Goal: Transaction & Acquisition: Purchase product/service

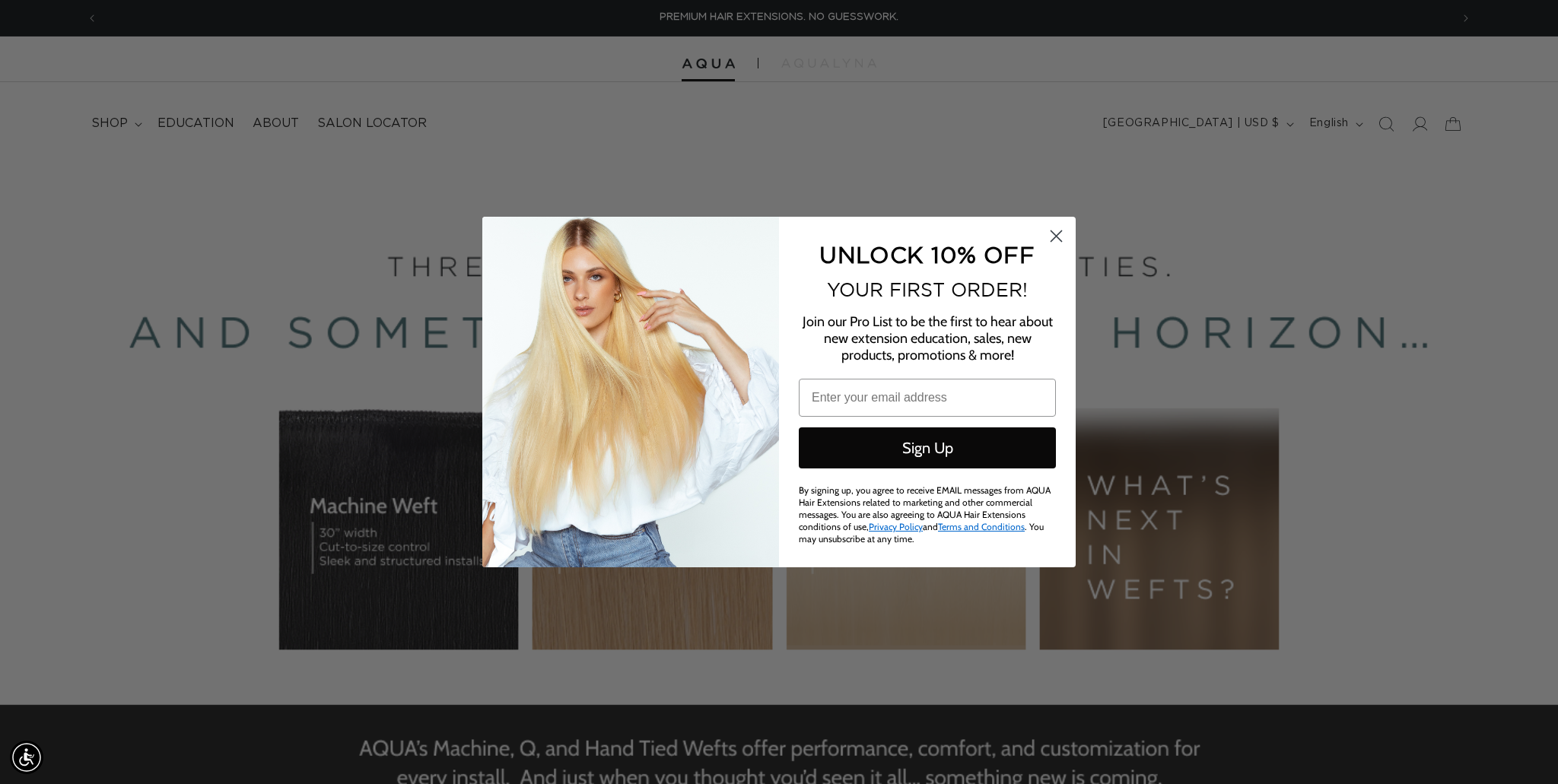
click at [1058, 242] on icon "Close dialog" at bounding box center [1056, 236] width 27 height 27
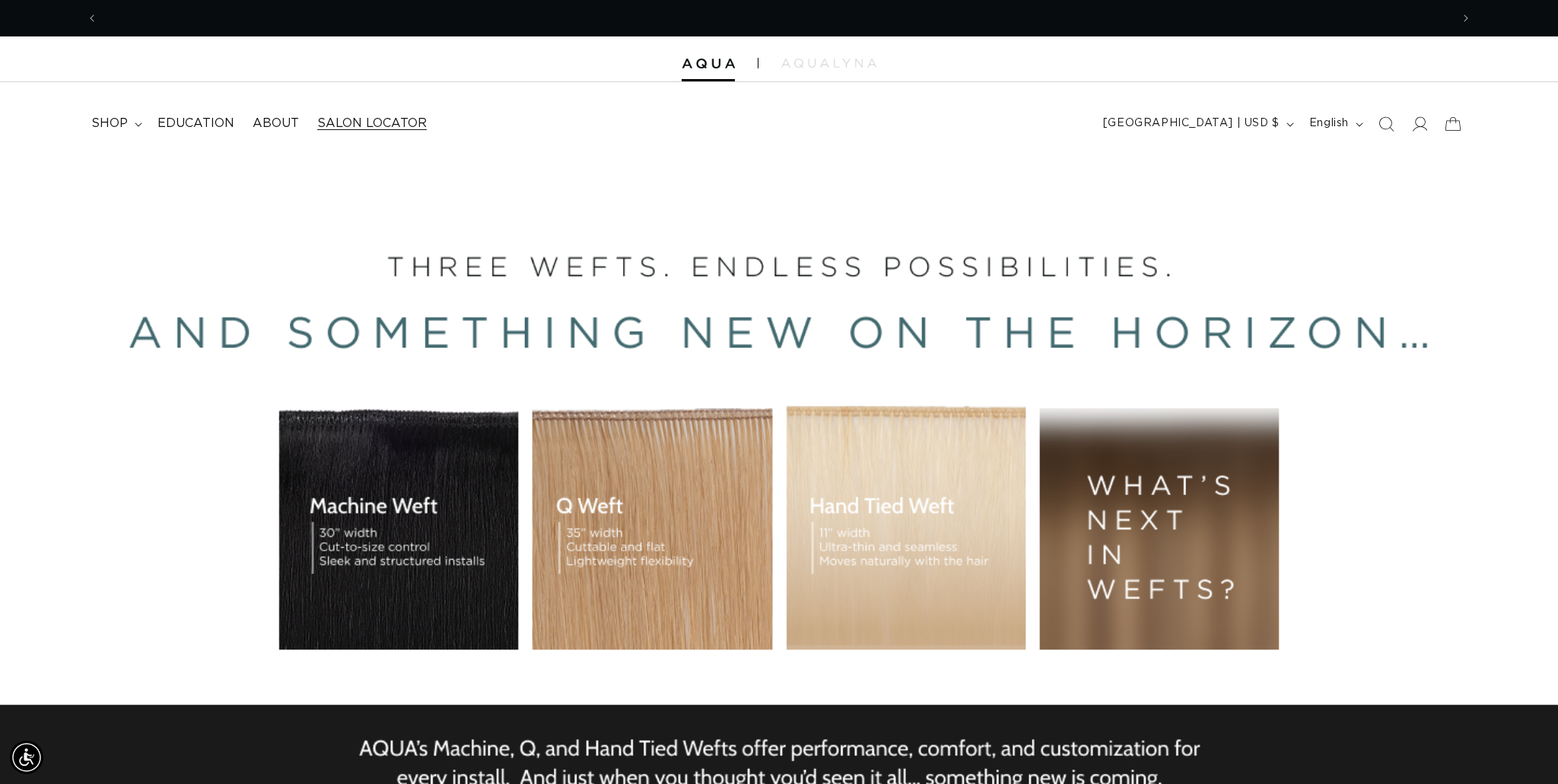
scroll to position [0, 2705]
click at [137, 131] on summary "shop" at bounding box center [115, 123] width 66 height 34
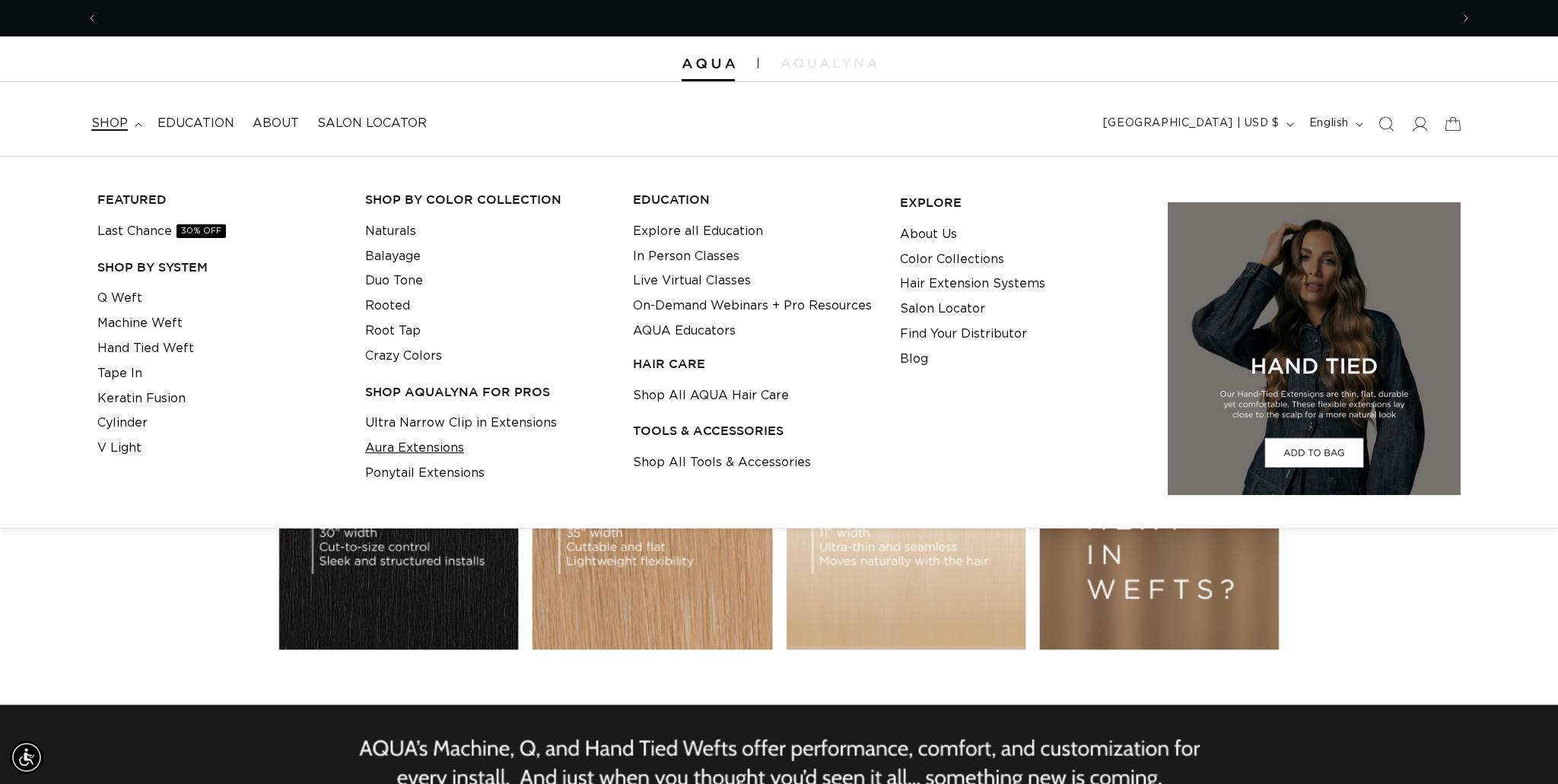
click at [420, 453] on link "Aura Extensions" at bounding box center [415, 449] width 99 height 25
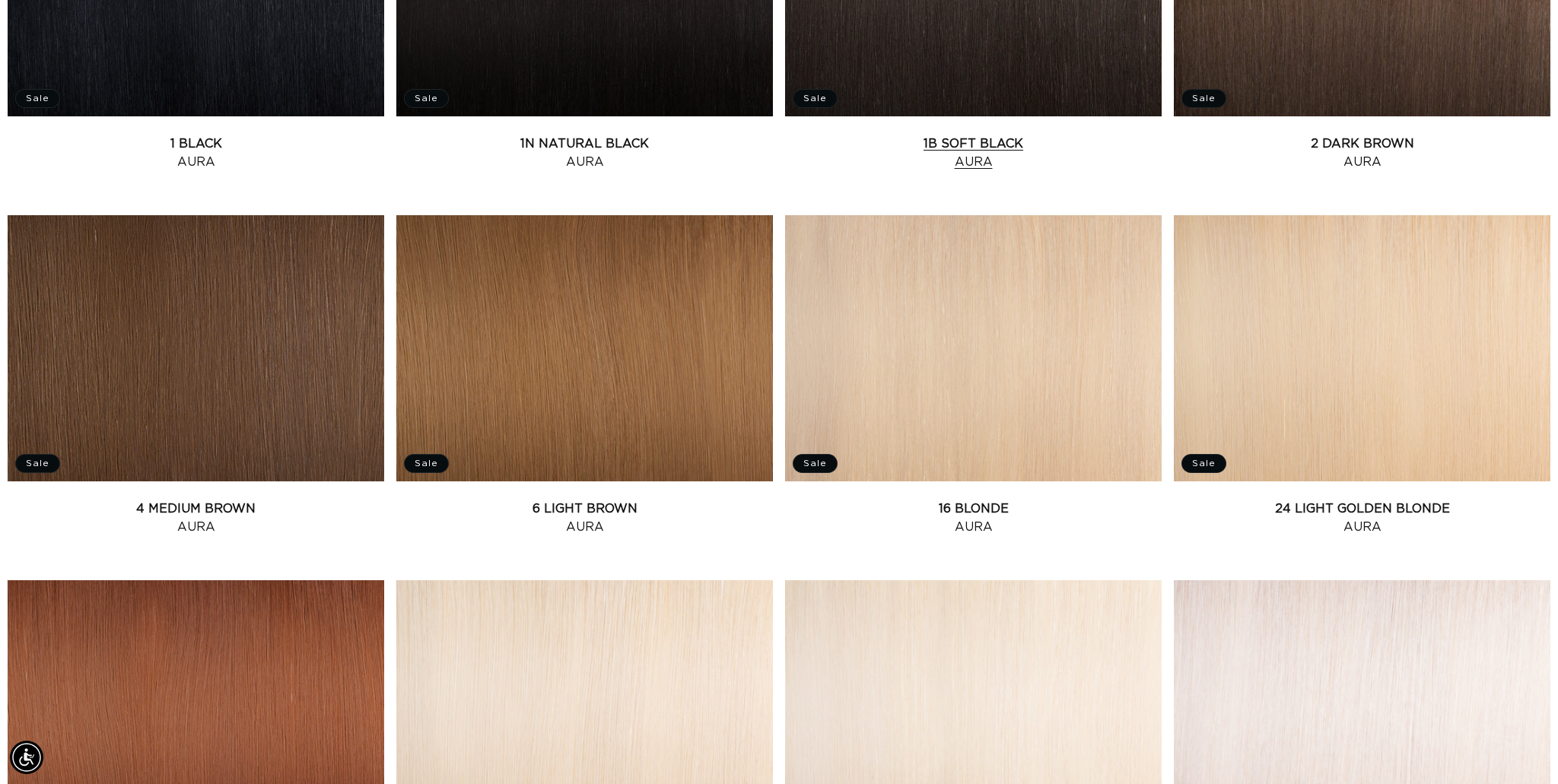
scroll to position [0, 2705]
